Goal: Transaction & Acquisition: Download file/media

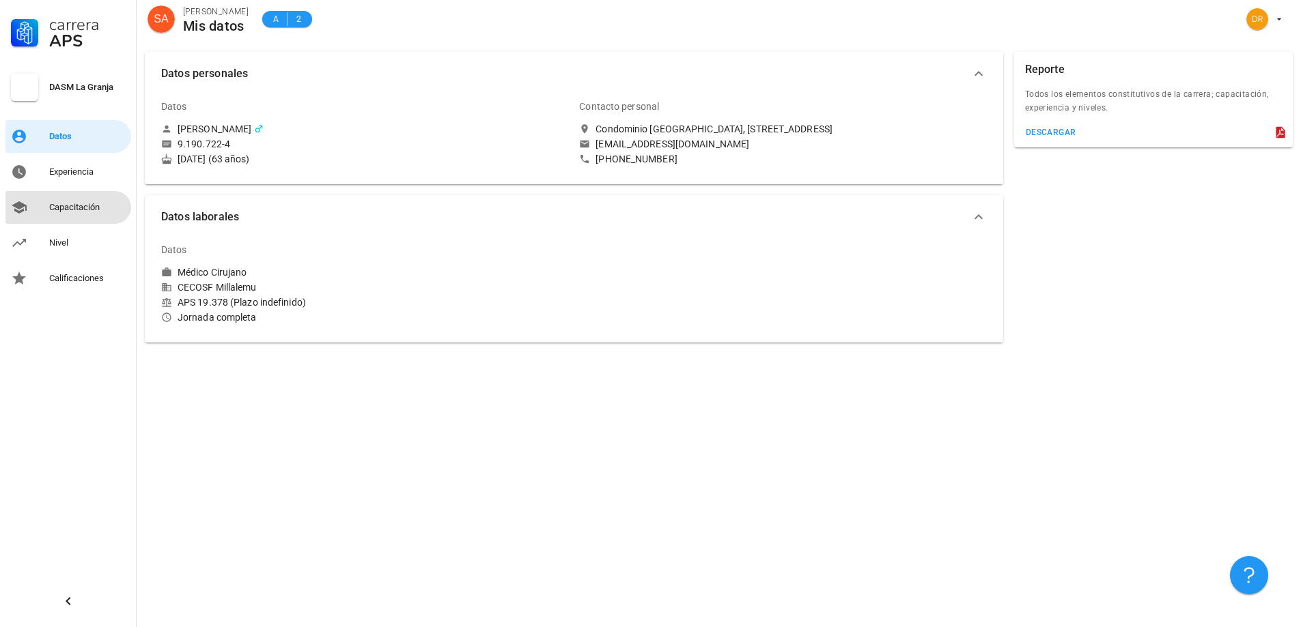
click at [68, 209] on div "Capacitación" at bounding box center [87, 207] width 76 height 11
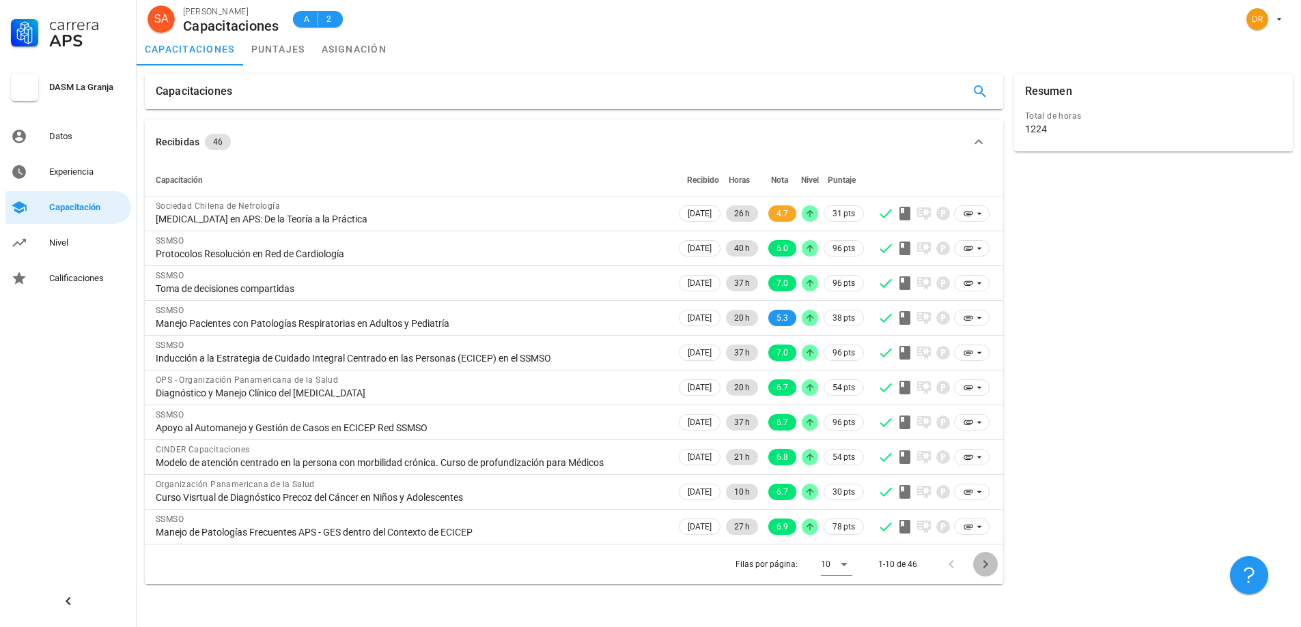
click at [984, 562] on icon "Página siguiente" at bounding box center [984, 564] width 5 height 8
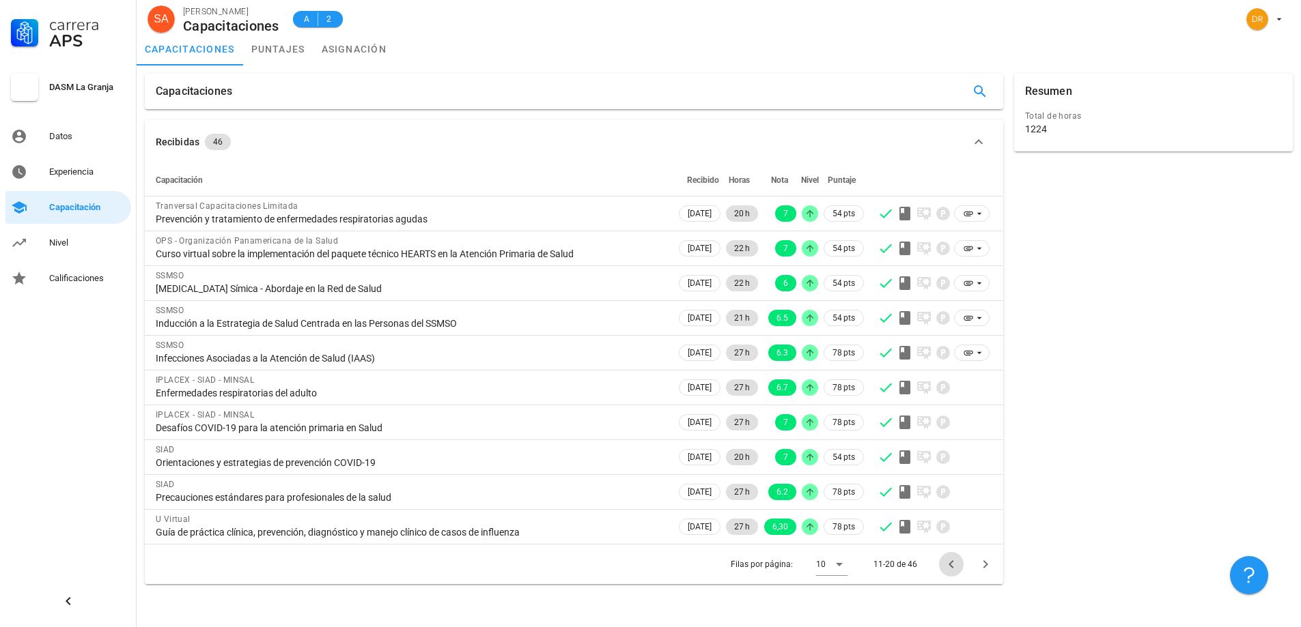
click at [949, 565] on icon "Página anterior" at bounding box center [950, 564] width 5 height 8
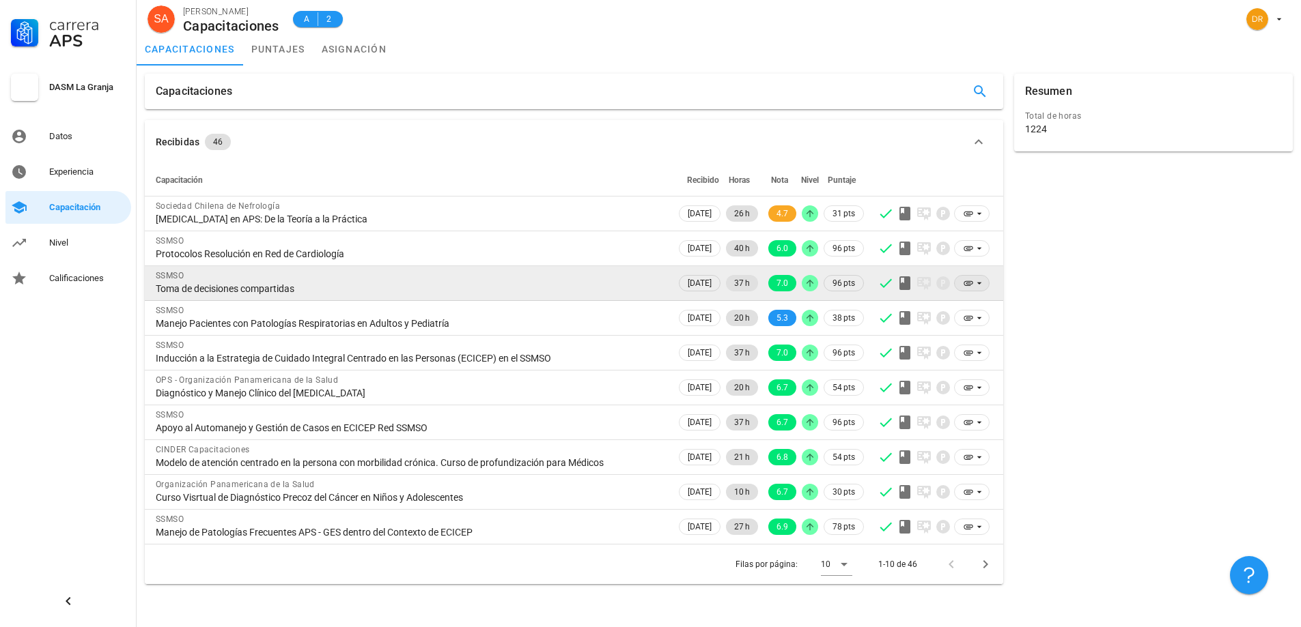
click at [976, 282] on icon at bounding box center [979, 283] width 11 height 11
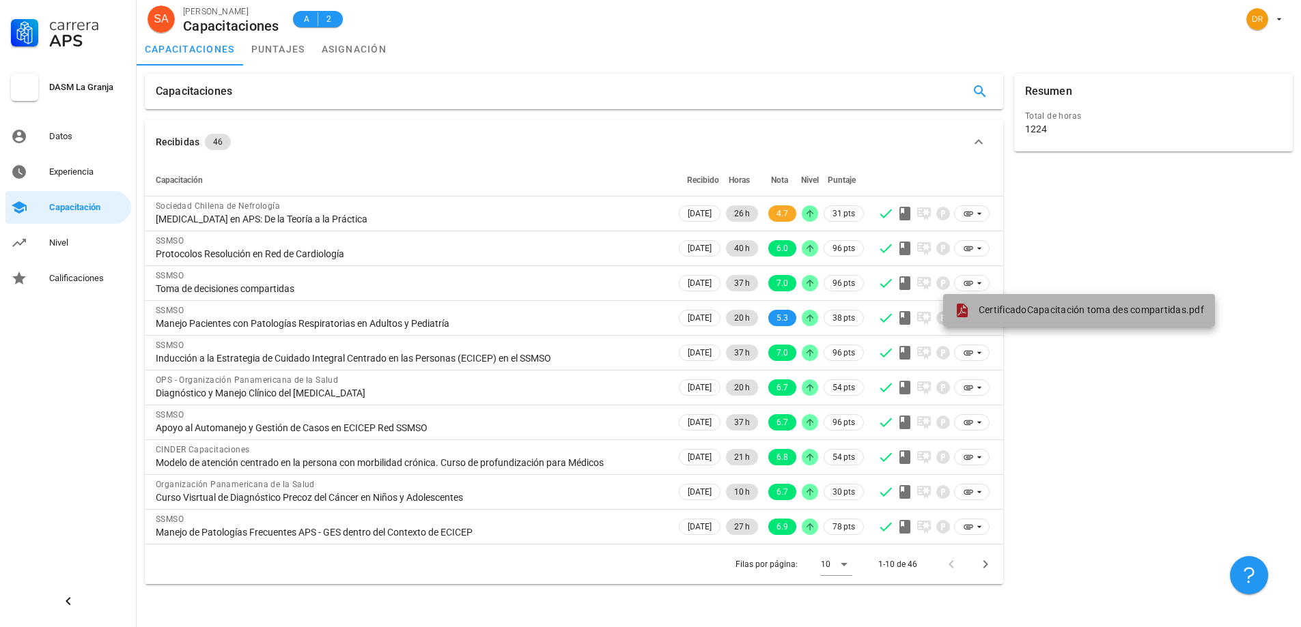
click at [1010, 308] on span "CertificadoCapacitación toma des compartidas.pdf" at bounding box center [1090, 309] width 225 height 11
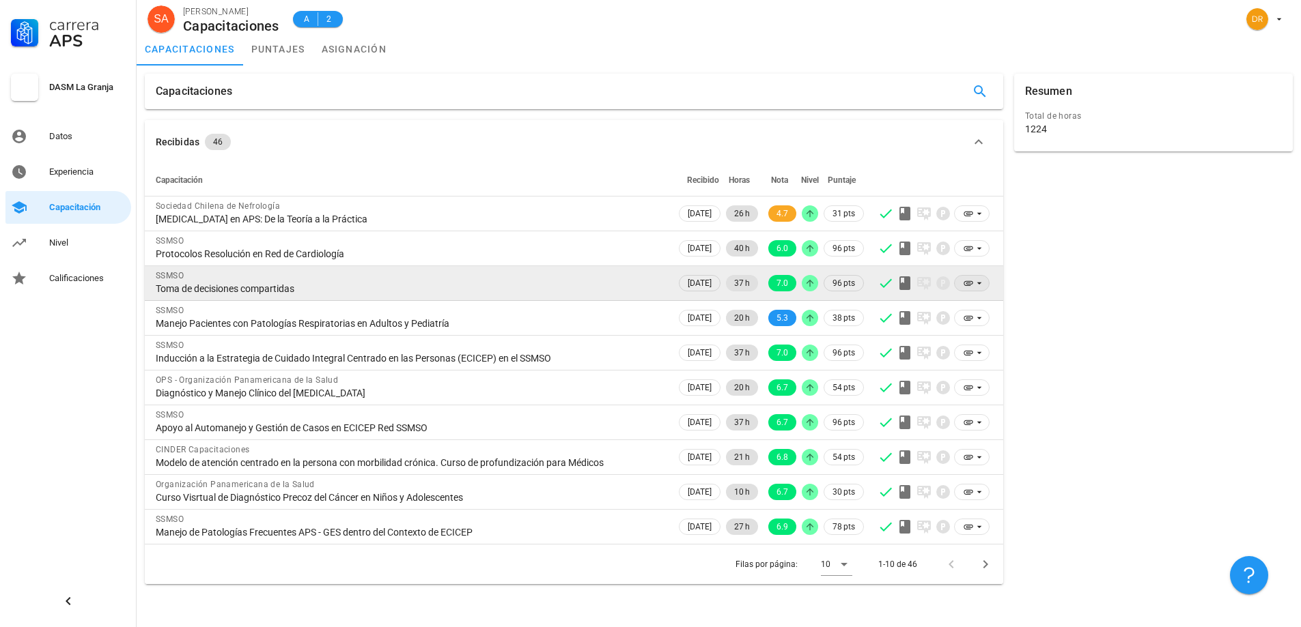
click at [968, 287] on icon at bounding box center [968, 283] width 11 height 11
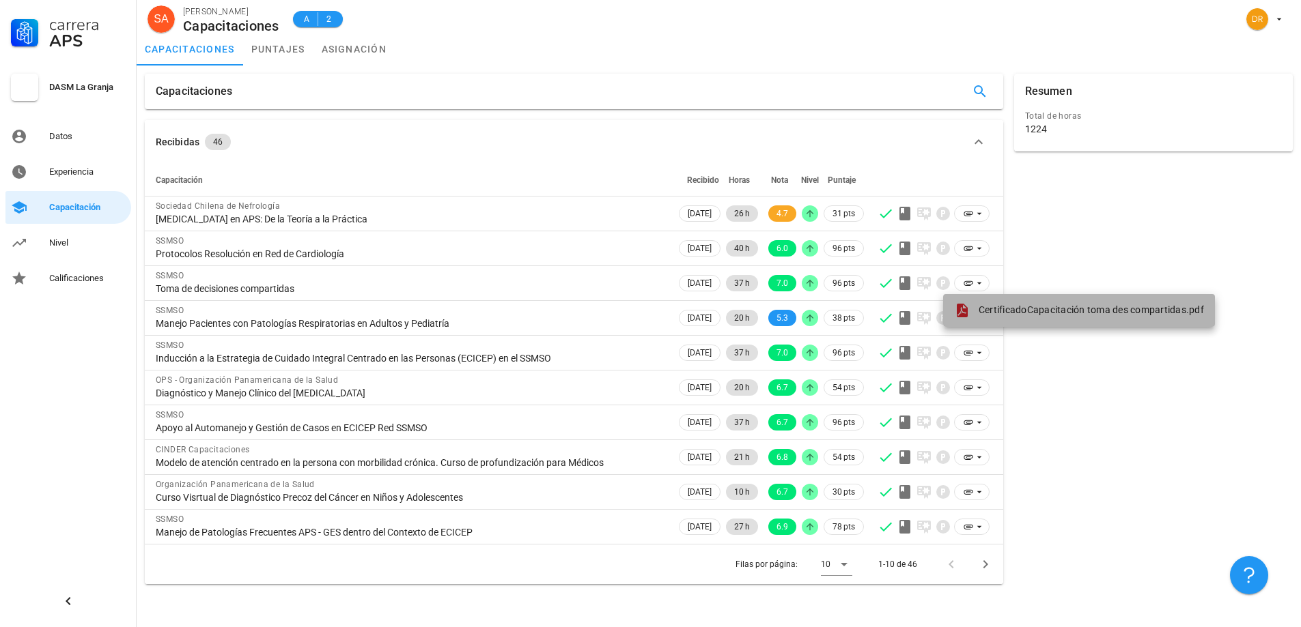
click at [965, 311] on icon at bounding box center [961, 311] width 11 height 14
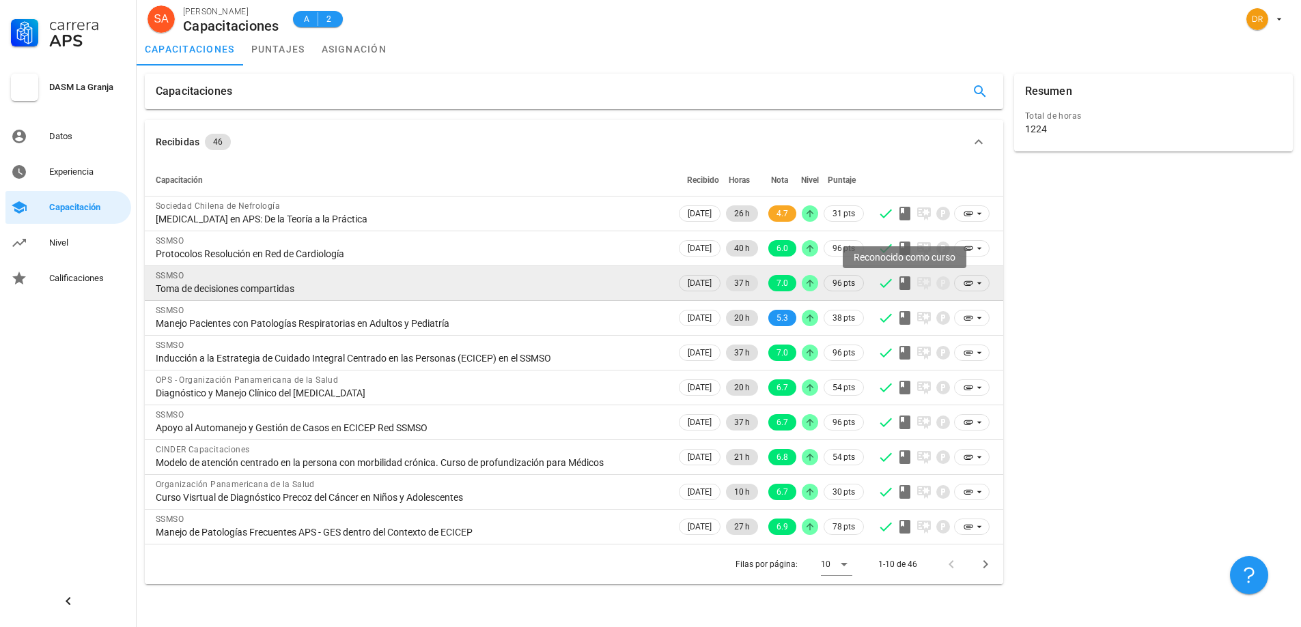
click at [903, 285] on icon at bounding box center [904, 283] width 11 height 14
click at [809, 284] on icon at bounding box center [809, 283] width 11 height 11
click at [964, 285] on icon at bounding box center [967, 283] width 9 height 5
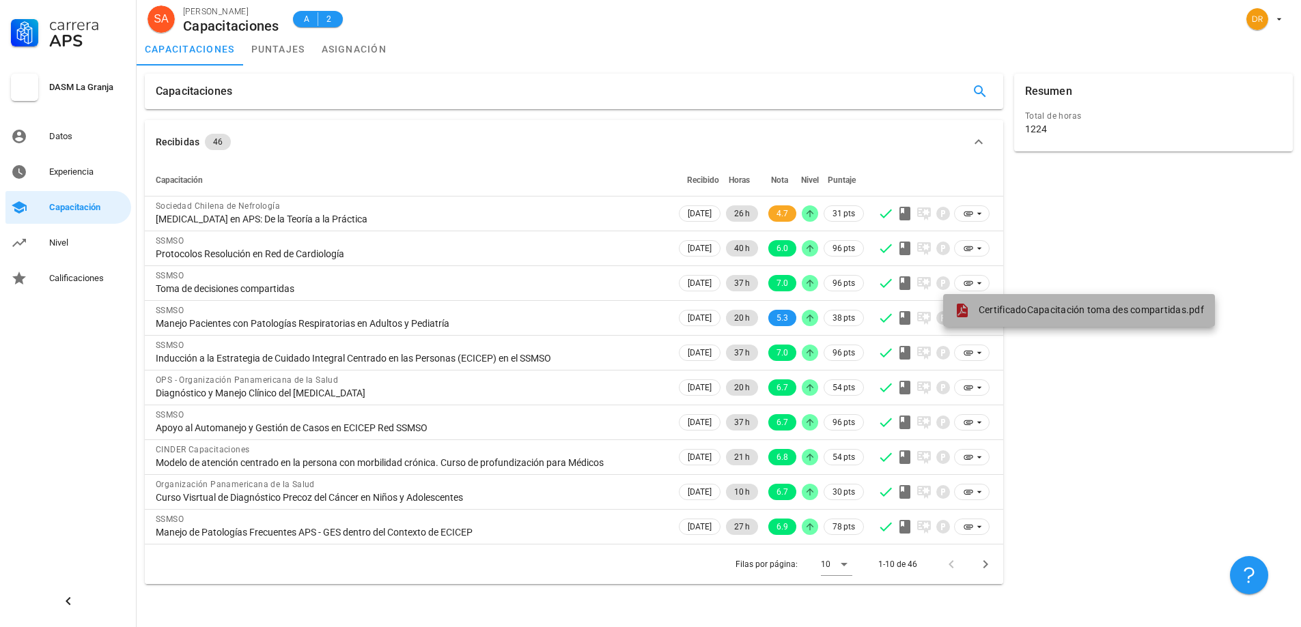
click at [964, 307] on icon at bounding box center [962, 310] width 16 height 16
